Goal: Task Accomplishment & Management: Use online tool/utility

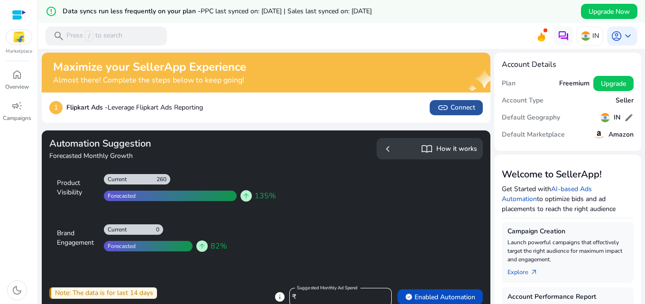
click at [451, 109] on span "link Connect" at bounding box center [457, 107] width 38 height 11
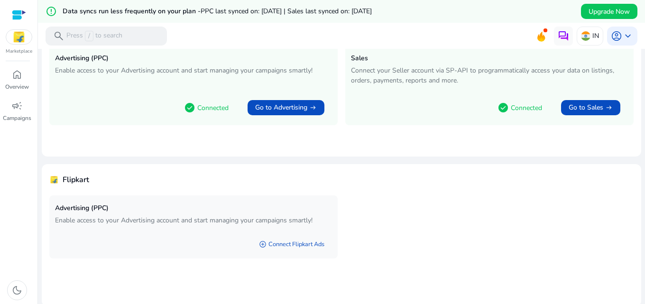
scroll to position [102, 0]
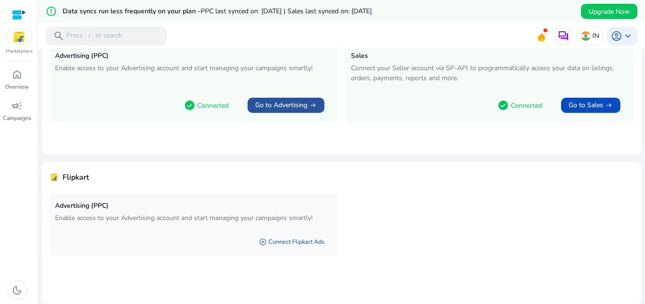
click at [287, 106] on span "Go to Advertising" at bounding box center [281, 105] width 52 height 9
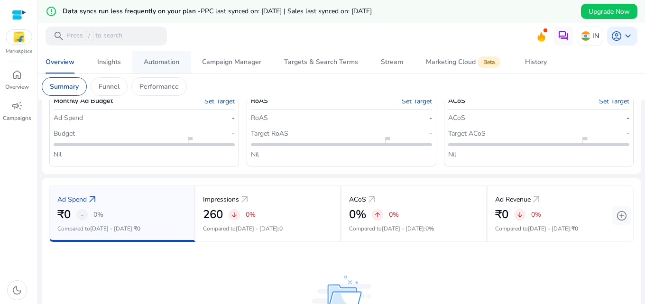
scroll to position [47, 0]
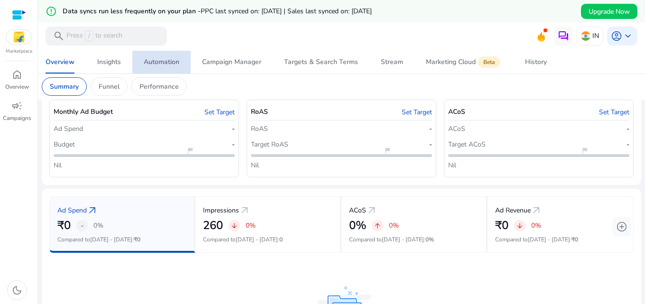
click at [158, 63] on div "Automation" at bounding box center [162, 62] width 36 height 7
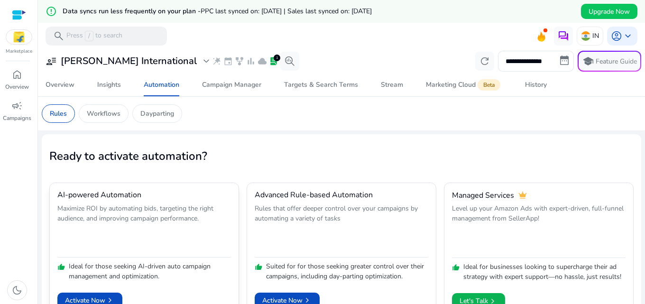
scroll to position [23, 0]
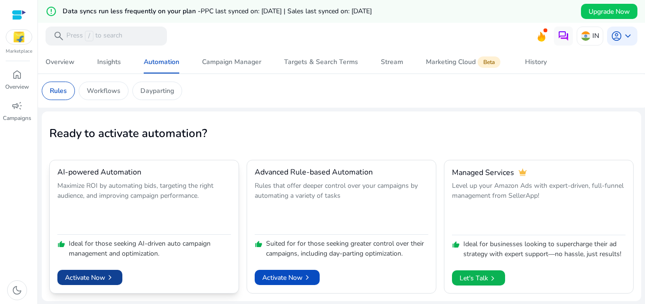
click at [101, 277] on span "Activate Now chevron_right" at bounding box center [90, 278] width 50 height 10
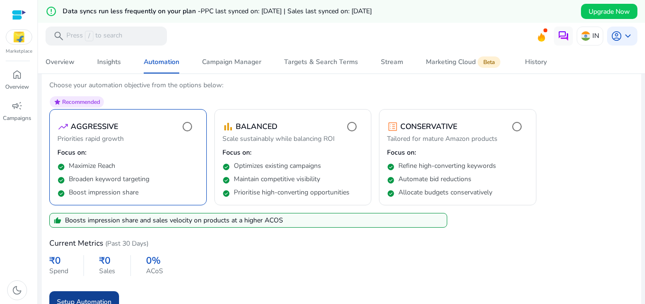
scroll to position [119, 0]
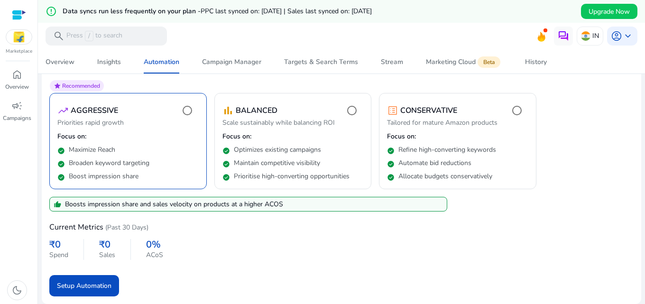
click at [138, 205] on p "Boosts impression share and sales velocity on products at a higher ACOS" at bounding box center [174, 204] width 218 height 10
click at [89, 287] on span "Setup Automation" at bounding box center [84, 286] width 55 height 10
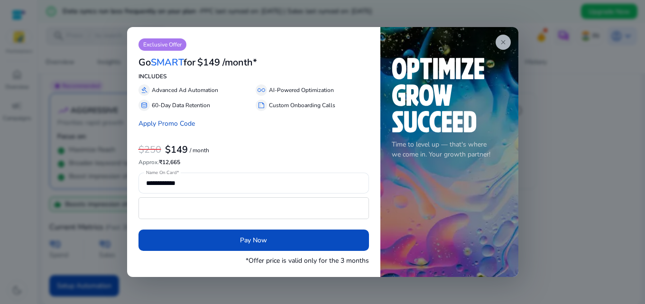
click at [500, 43] on span "close" at bounding box center [504, 42] width 8 height 8
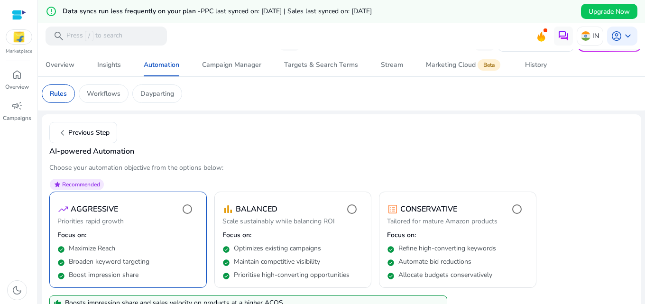
scroll to position [0, 0]
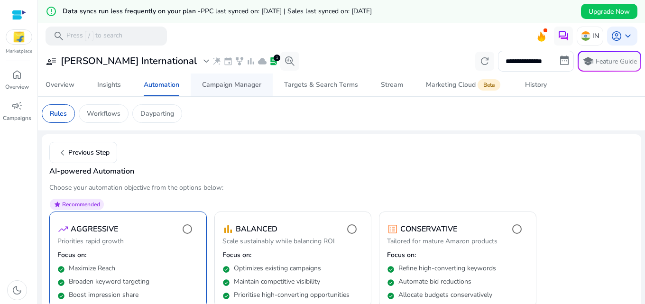
click at [219, 93] on span "Campaign Manager" at bounding box center [231, 85] width 59 height 23
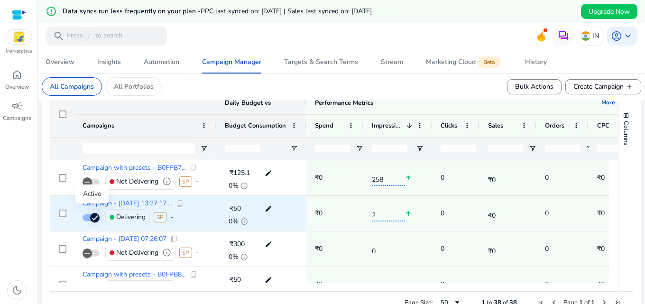
click at [93, 215] on icon "button" at bounding box center [95, 218] width 9 height 9
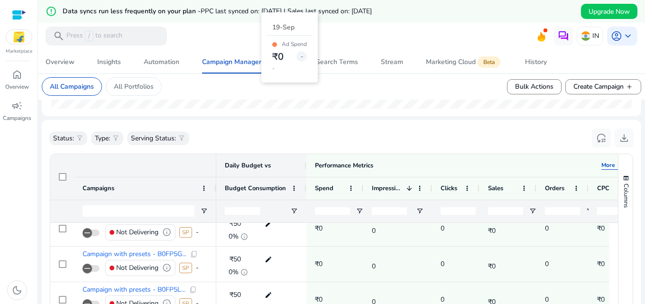
scroll to position [229, 0]
